Goal: Transaction & Acquisition: Book appointment/travel/reservation

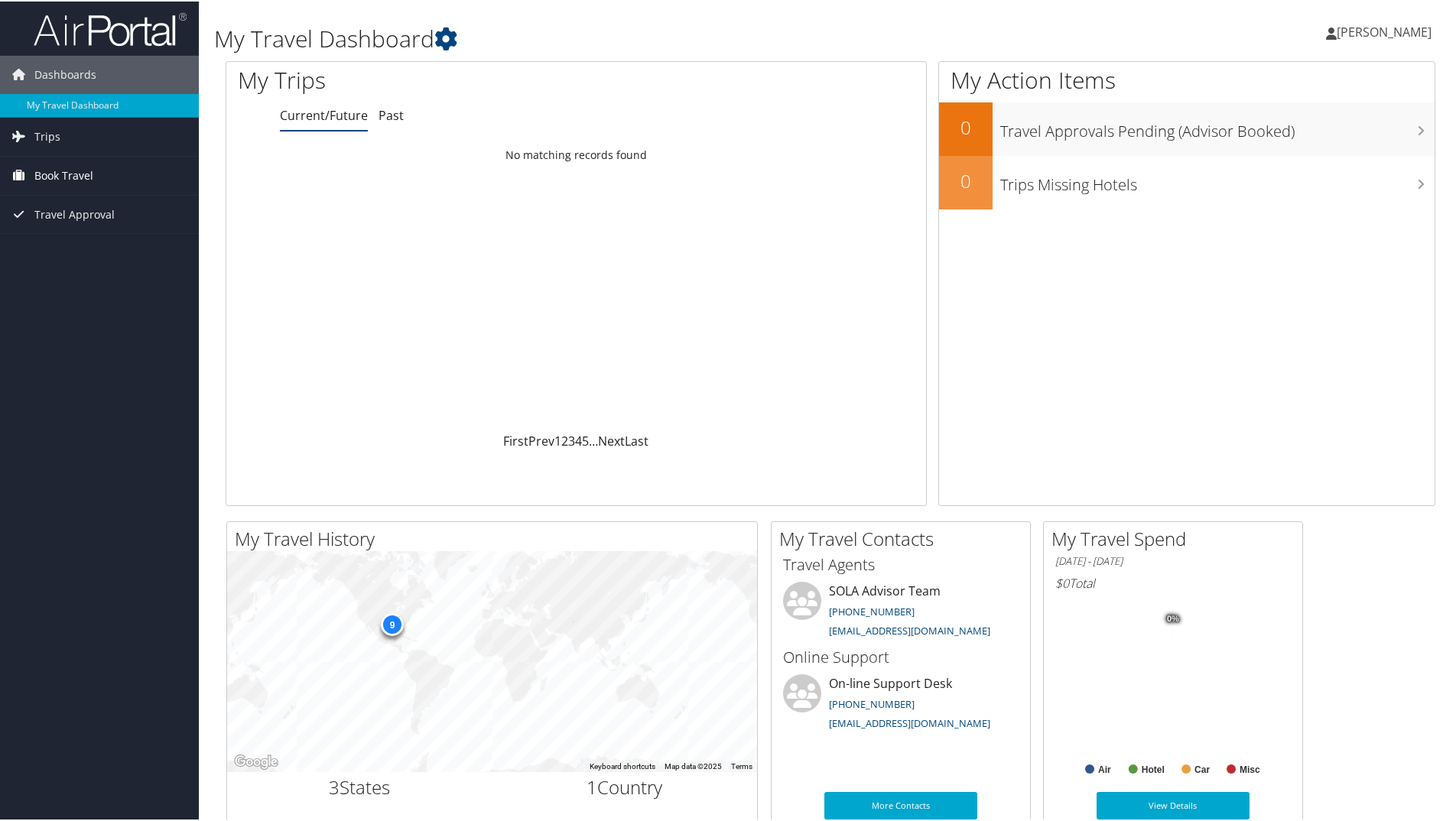
click at [72, 165] on span "Book Travel" at bounding box center [63, 174] width 59 height 38
click at [131, 227] on link "Book/Manage Online Trips" at bounding box center [99, 228] width 198 height 23
